Goal: Transaction & Acquisition: Purchase product/service

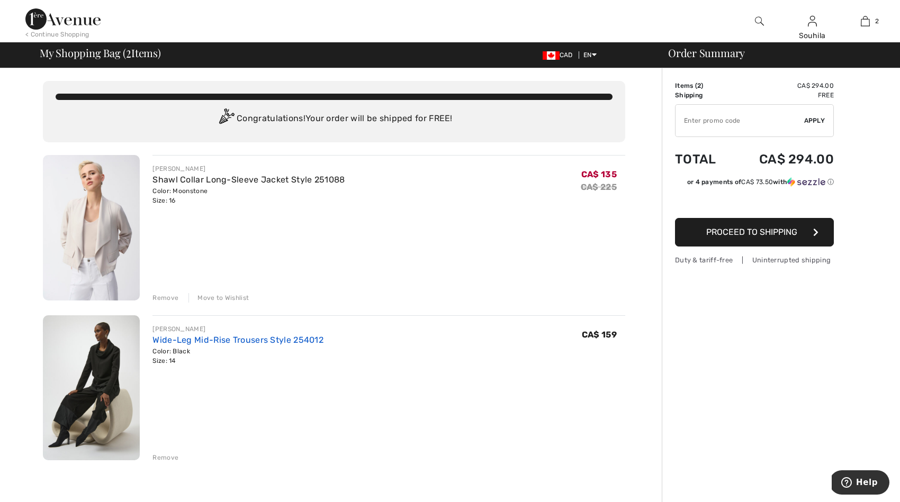
click at [233, 338] on link "Wide-Leg Mid-Rise Trousers Style 254012" at bounding box center [237, 340] width 171 height 10
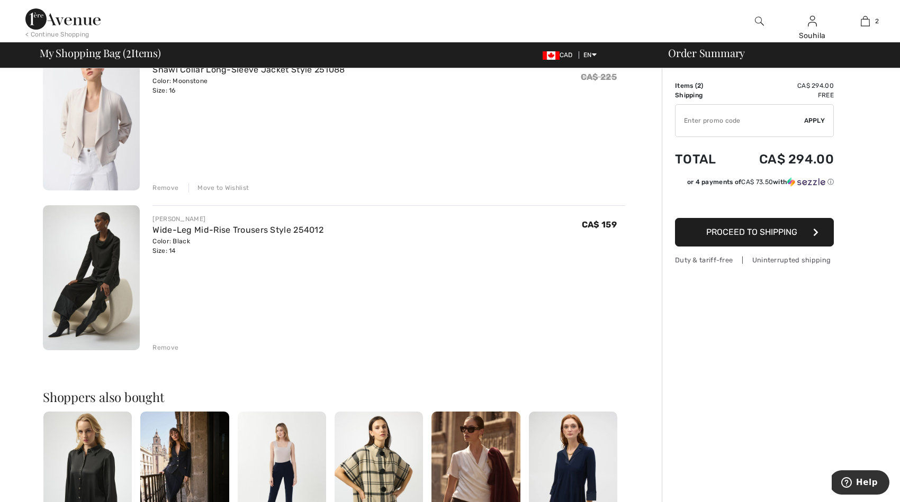
scroll to position [106, 0]
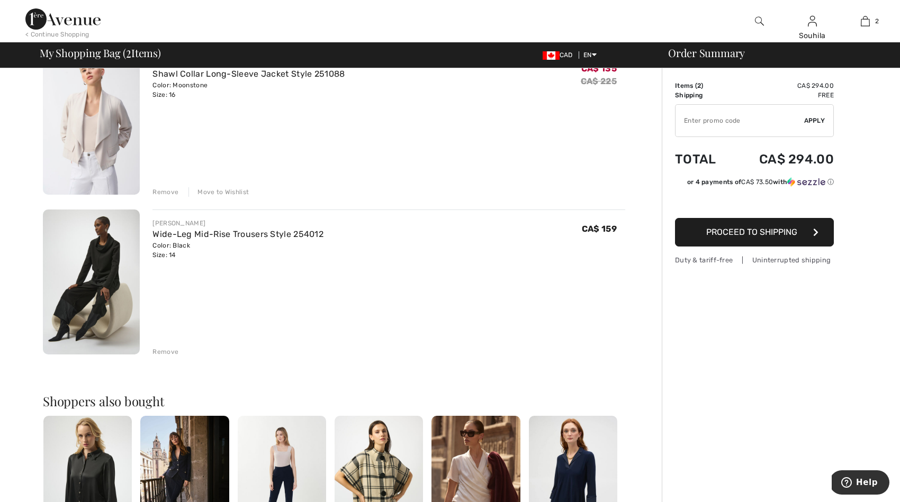
click at [165, 355] on div "Remove" at bounding box center [165, 352] width 26 height 10
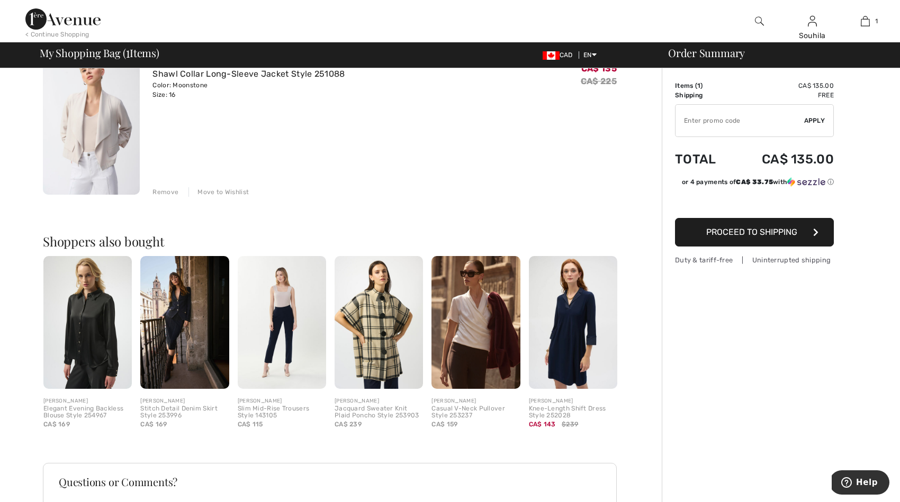
scroll to position [0, 0]
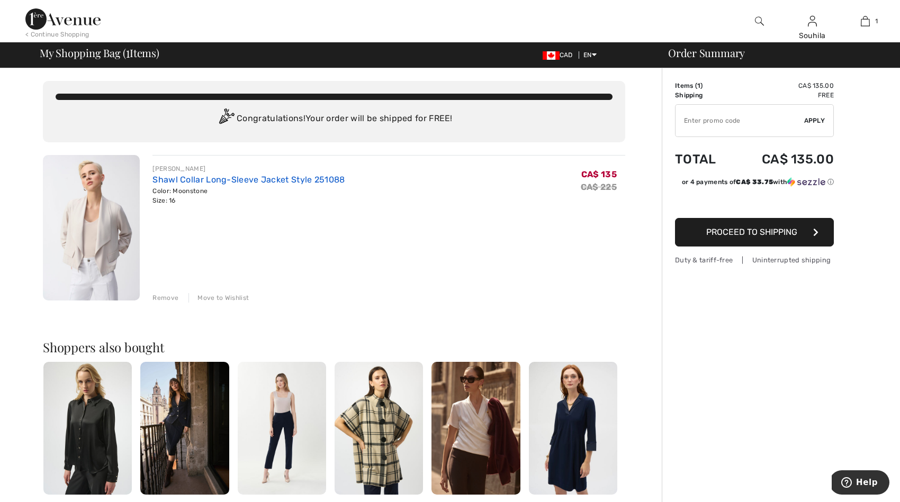
click at [227, 179] on link "Shawl Collar Long-Sleeve Jacket Style 251088" at bounding box center [248, 180] width 192 height 10
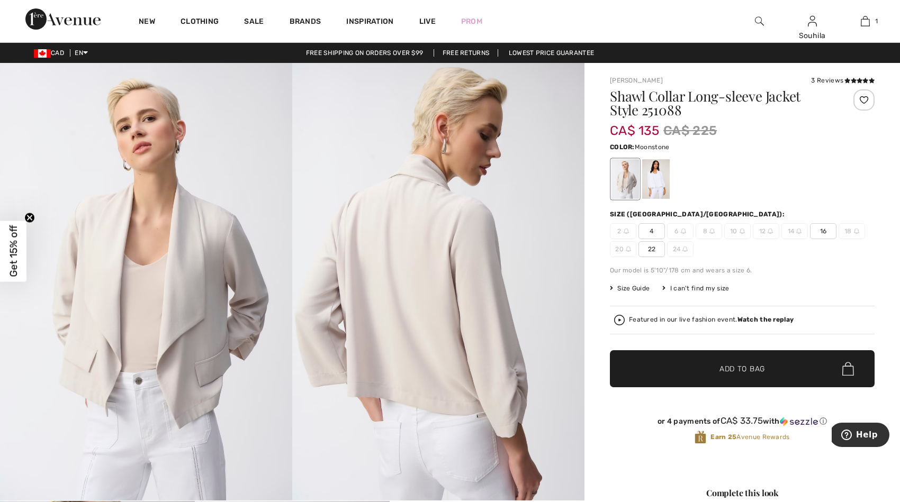
click at [826, 231] on span "16" at bounding box center [823, 231] width 26 height 16
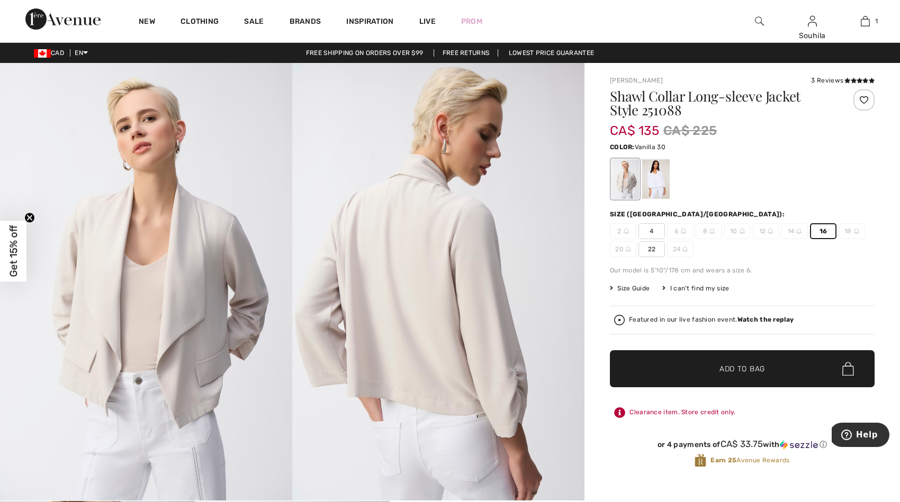
click at [657, 178] on div at bounding box center [656, 179] width 28 height 40
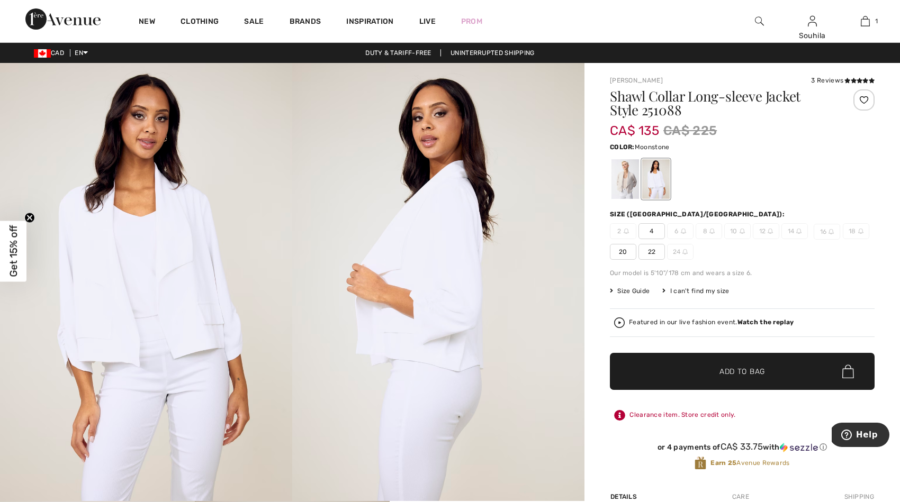
click at [623, 175] on div at bounding box center [625, 179] width 28 height 40
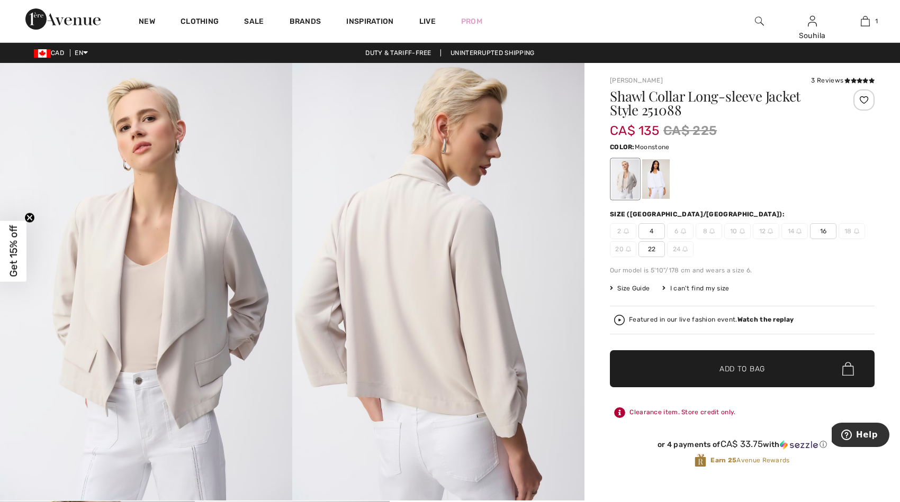
click at [819, 231] on span "16" at bounding box center [823, 231] width 26 height 16
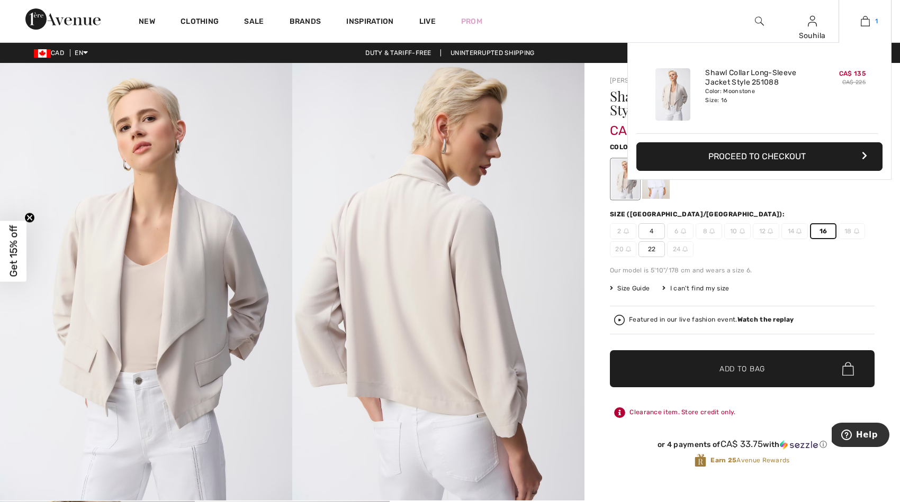
click at [864, 22] on img at bounding box center [865, 21] width 9 height 13
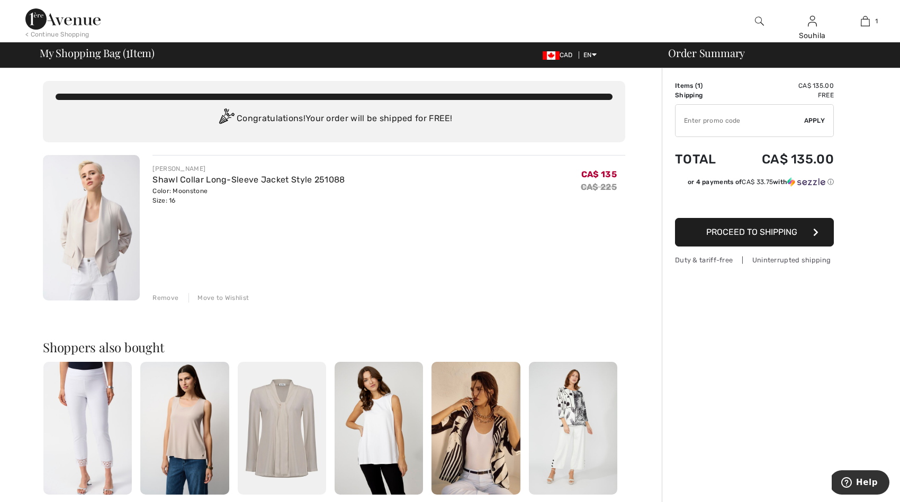
click at [754, 234] on span "Proceed to Shipping" at bounding box center [751, 232] width 91 height 10
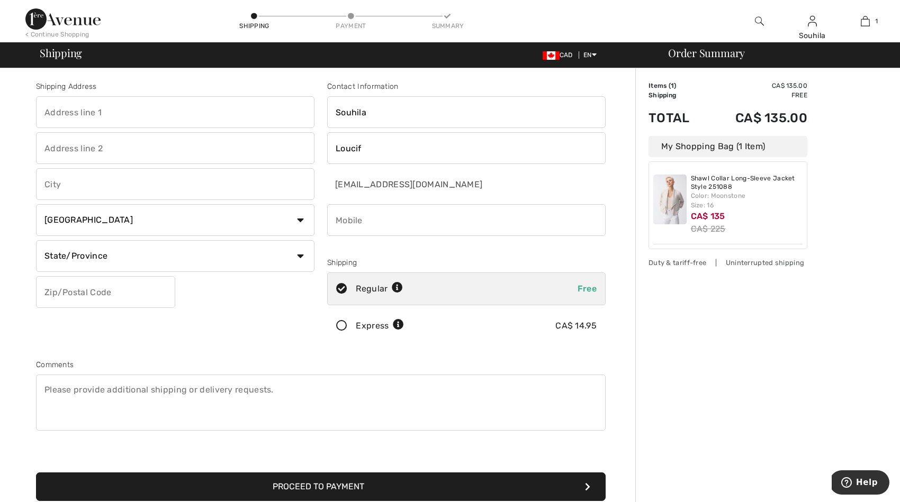
click at [89, 111] on input "text" at bounding box center [175, 112] width 278 height 32
type input "147 Everwoods Green Sw"
type input "Calgary"
select select "AB"
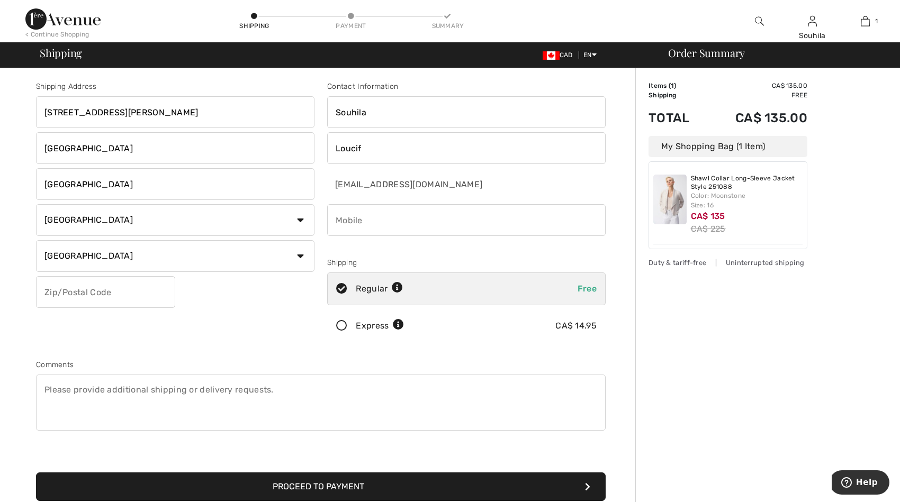
type input "T2Y 0B6"
type input "5875771684"
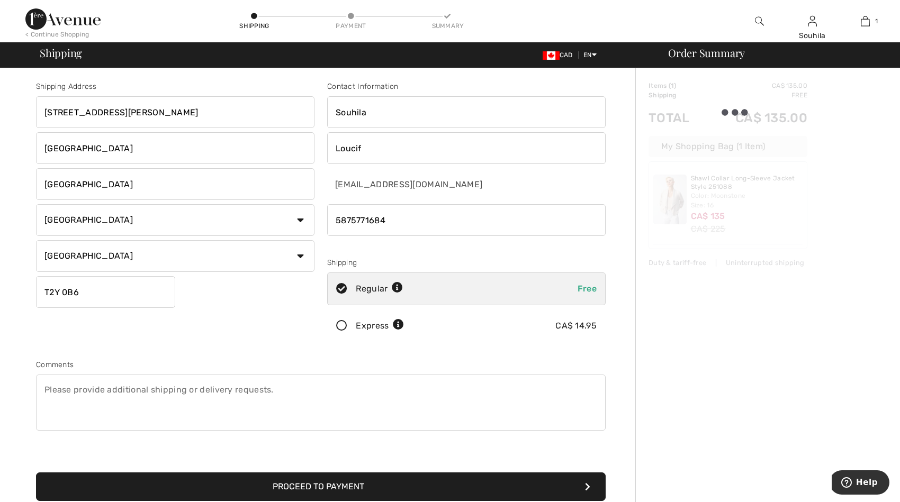
type input "T2Y0B6"
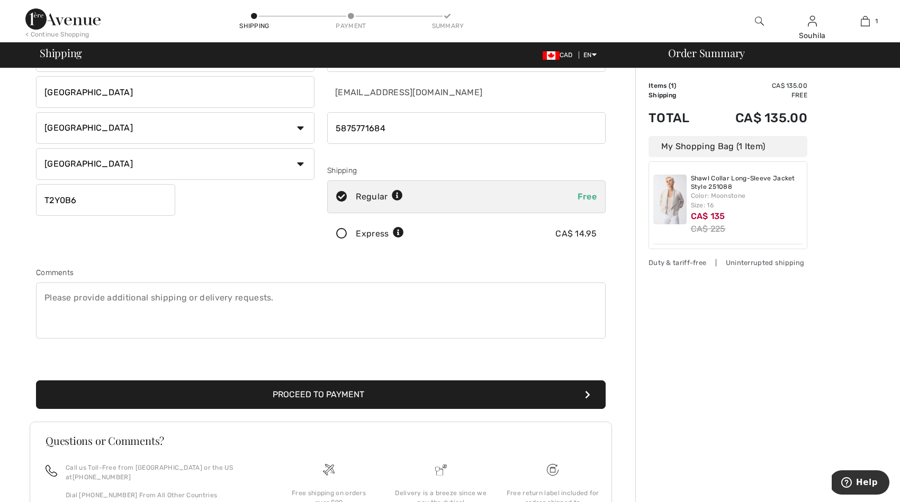
scroll to position [93, 0]
click at [338, 395] on button "Proceed to Payment" at bounding box center [321, 394] width 570 height 29
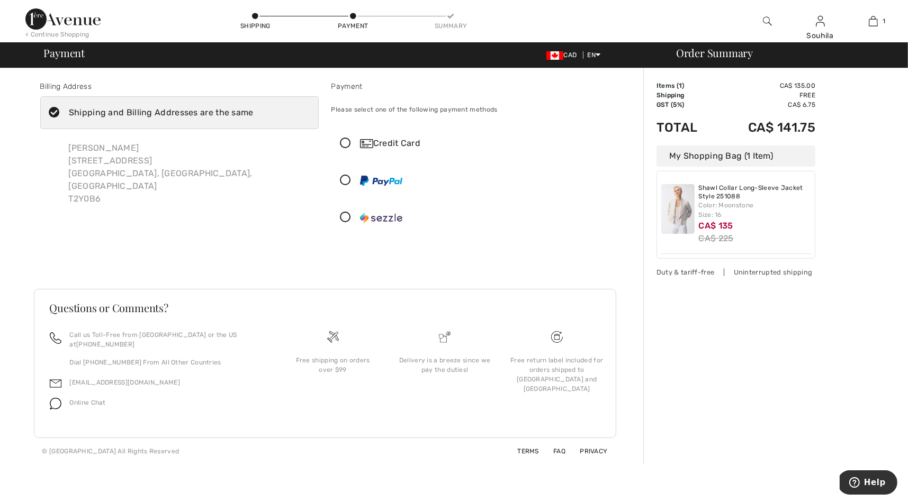
click at [344, 143] on icon at bounding box center [346, 143] width 28 height 11
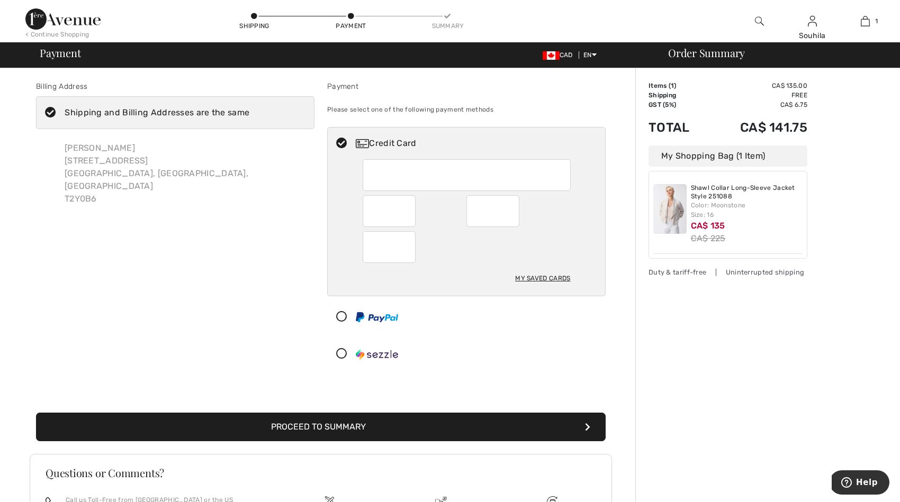
click at [538, 348] on div at bounding box center [462, 354] width 269 height 32
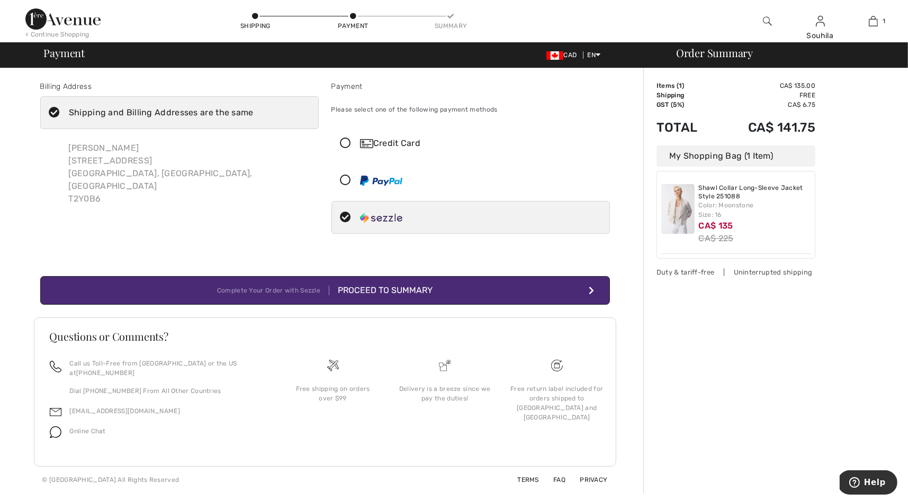
click at [350, 142] on icon at bounding box center [346, 143] width 28 height 11
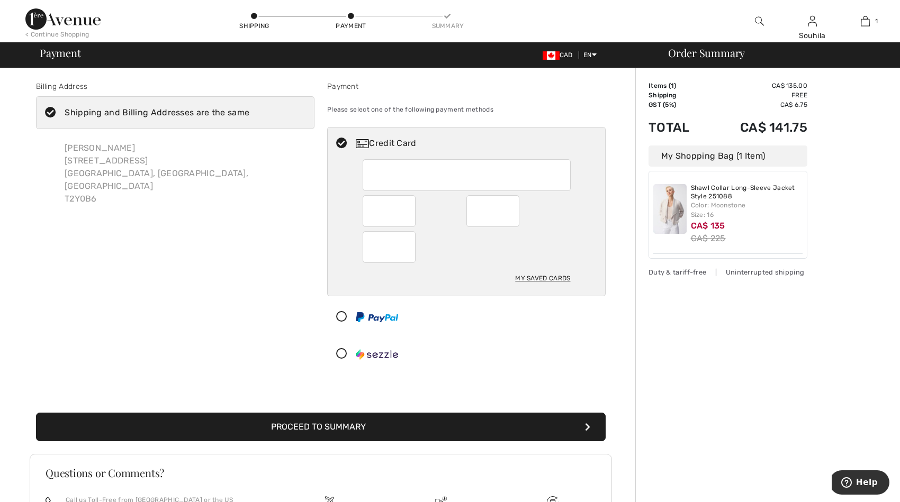
click at [376, 425] on button "Proceed to Summary" at bounding box center [321, 427] width 570 height 29
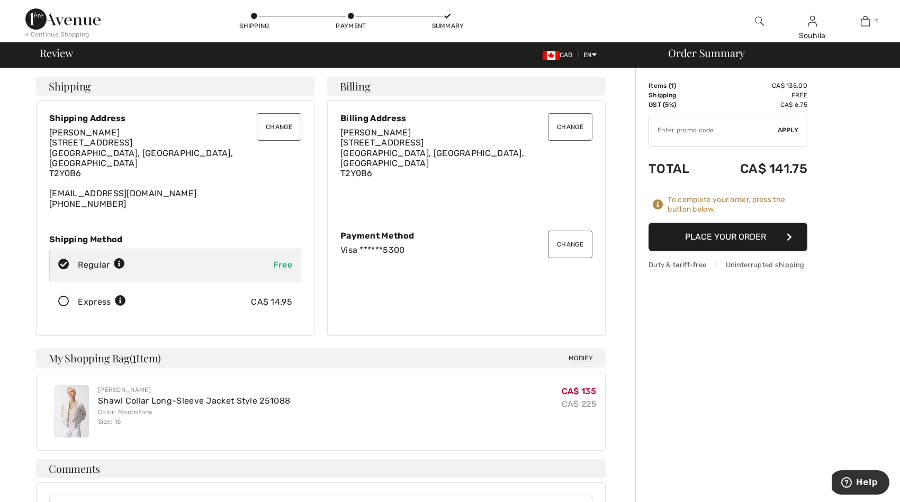
click at [667, 132] on input "TEXT" at bounding box center [713, 130] width 129 height 32
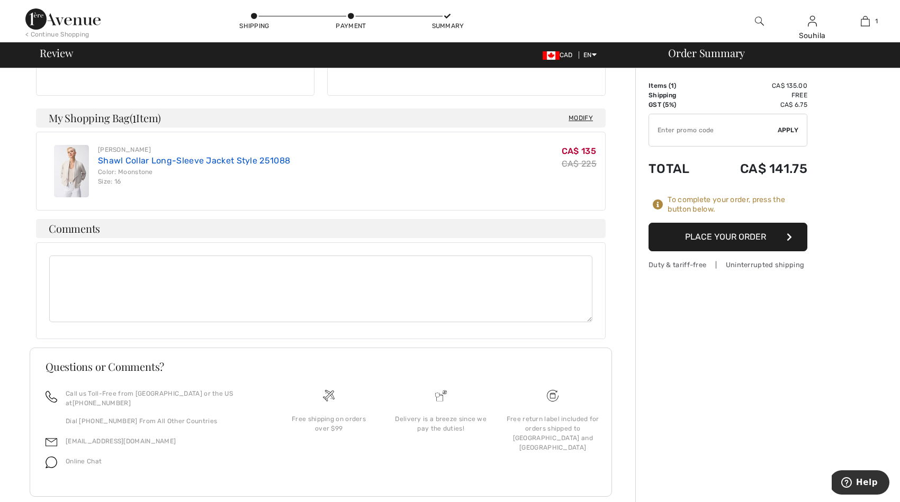
click at [136, 156] on link "Shawl Collar Long-Sleeve Jacket Style 251088" at bounding box center [194, 161] width 192 height 10
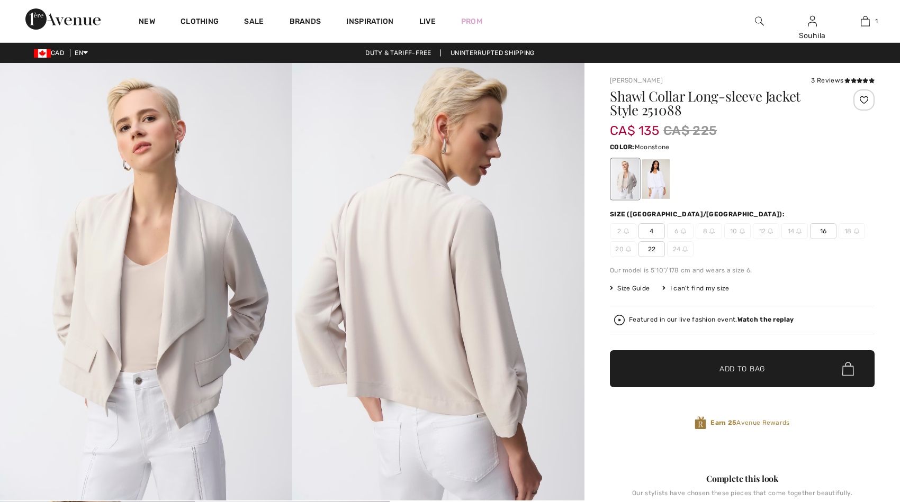
checkbox input "true"
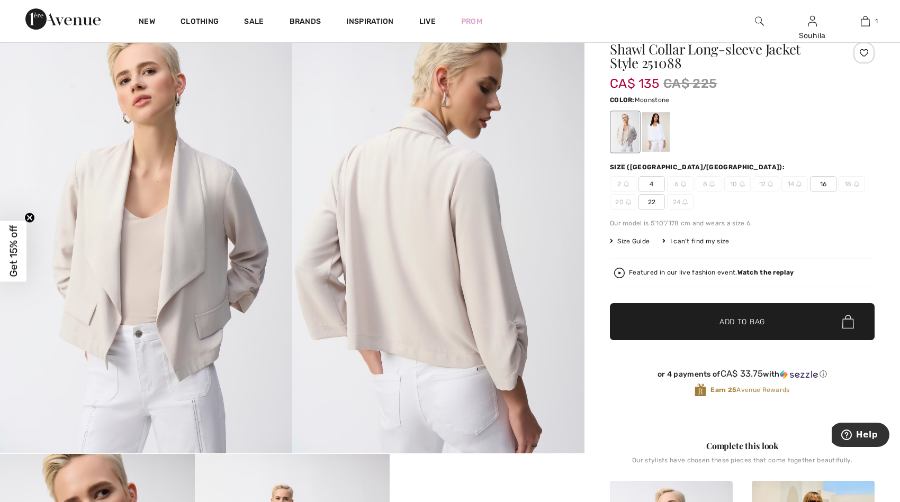
scroll to position [576, 0]
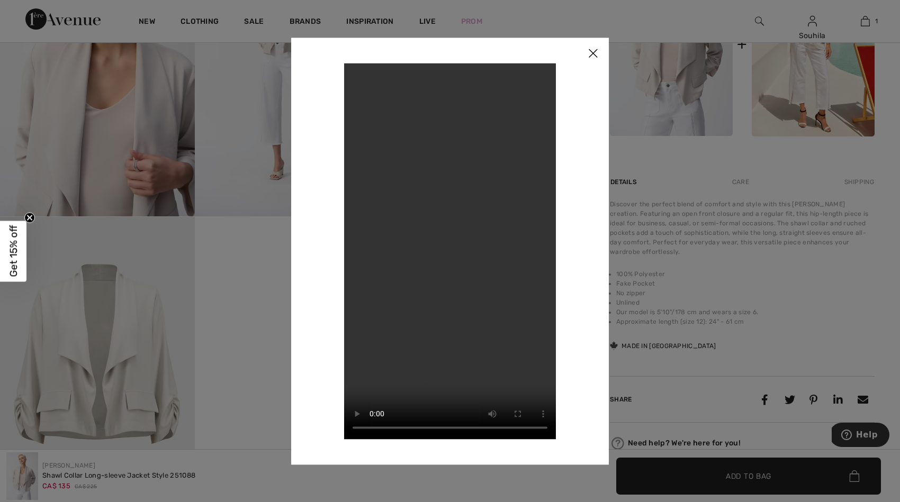
click at [595, 49] on img at bounding box center [593, 54] width 32 height 33
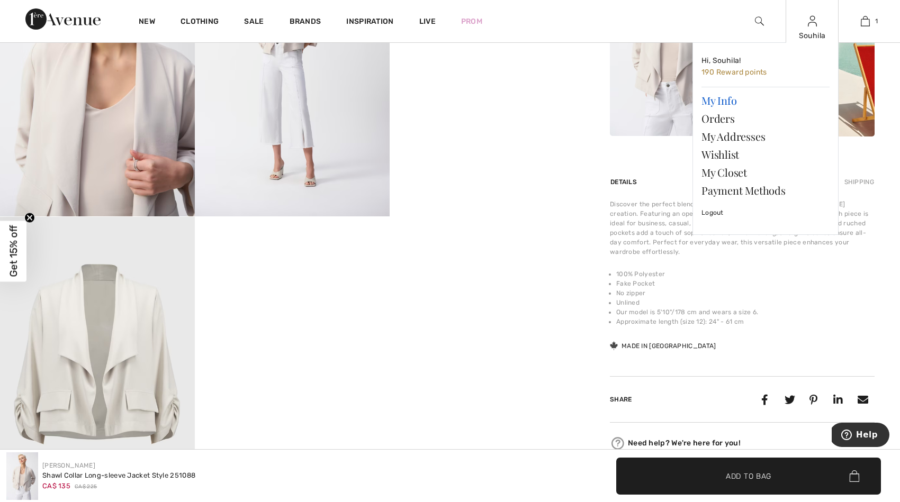
click at [729, 101] on link "My Info" at bounding box center [765, 101] width 128 height 18
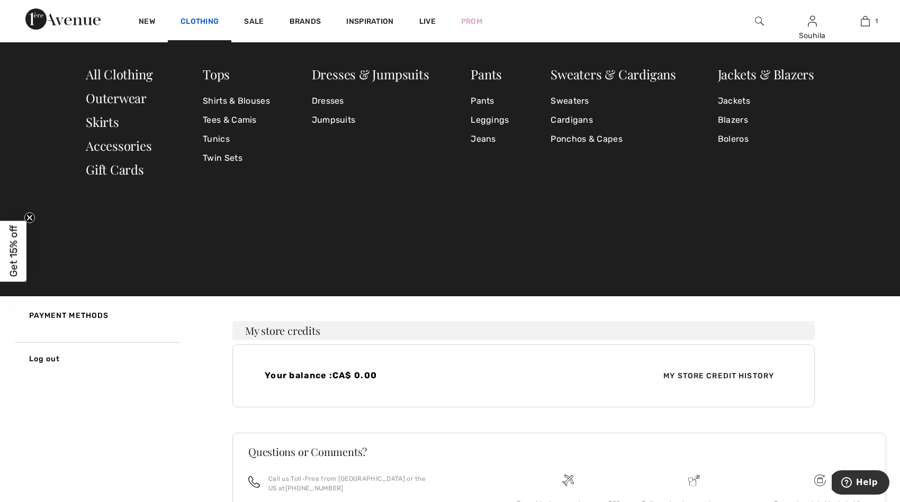
click at [195, 17] on link "Clothing" at bounding box center [199, 22] width 38 height 11
